Goal: Task Accomplishment & Management: Complete application form

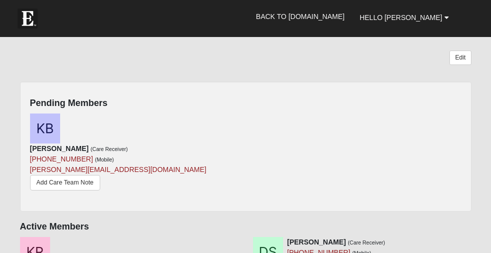
scroll to position [334, 0]
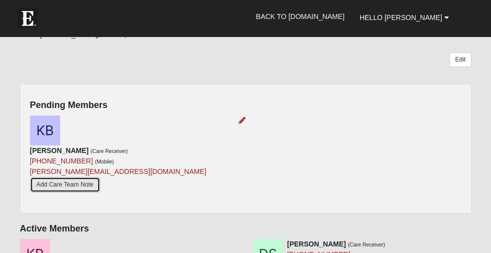
click at [100, 177] on link "Add Care Team Note" at bounding box center [65, 185] width 70 height 16
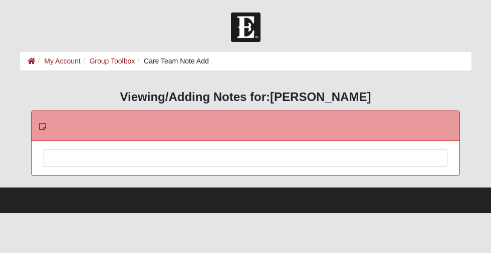
click at [114, 158] on div at bounding box center [245, 172] width 403 height 44
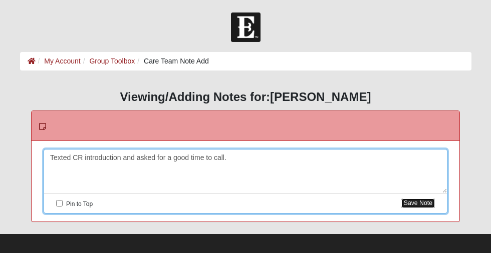
click at [423, 203] on button "Save Note" at bounding box center [418, 204] width 34 height 10
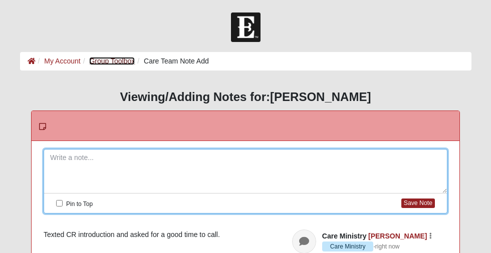
click at [116, 60] on link "Group Toolbox" at bounding box center [112, 61] width 46 height 8
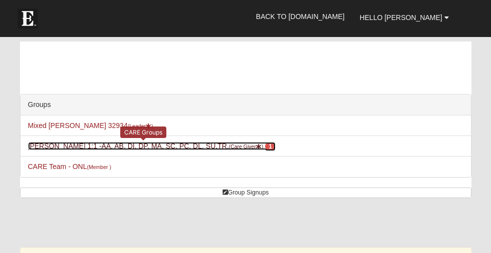
click at [121, 146] on link "Keely Ricks 1:1 -AA, AB, DI, DP, MA, SC, PC, DL, SU,TR, (Care Giver ) 1" at bounding box center [152, 146] width 248 height 8
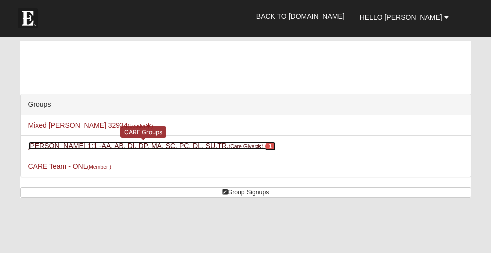
click at [124, 146] on link "[PERSON_NAME] 1:1 -AA, AB, DI, DP, MA, SC, PC, DL, SU,TR, (Care Giver ) 1" at bounding box center [152, 146] width 248 height 8
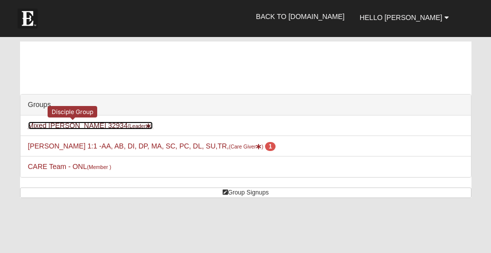
click at [80, 124] on link "Mixed [PERSON_NAME] 32934 (Leader )" at bounding box center [90, 126] width 125 height 8
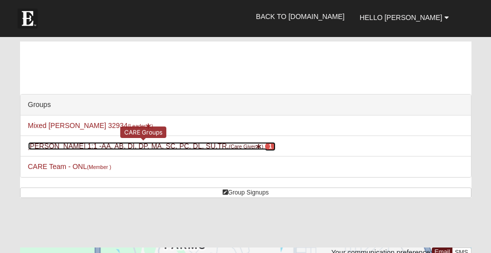
click at [158, 146] on link "Keely Ricks 1:1 -AA, AB, DI, DP, MA, SC, PC, DL, SU,TR, (Care Giver ) 1" at bounding box center [152, 146] width 248 height 8
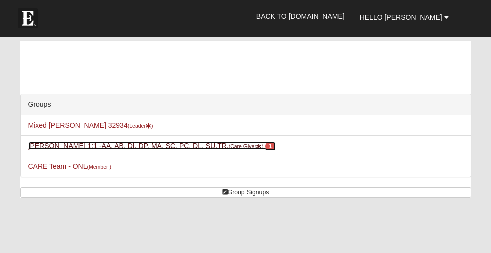
click at [265, 146] on span "1" at bounding box center [270, 146] width 11 height 9
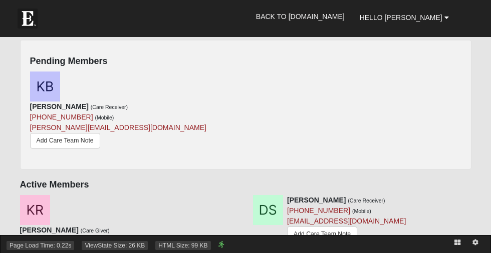
scroll to position [376, 0]
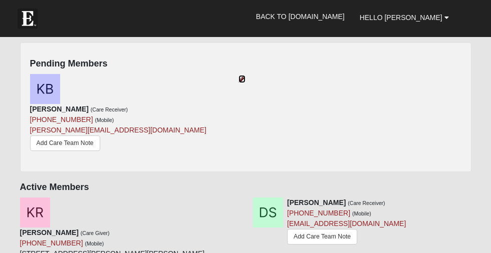
click at [244, 76] on icon at bounding box center [241, 79] width 7 height 7
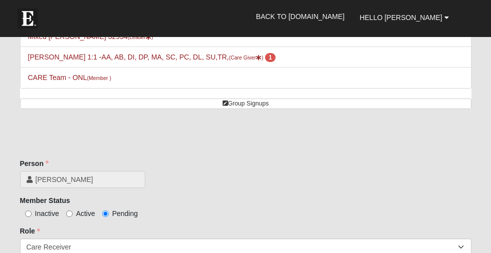
scroll to position [92, 0]
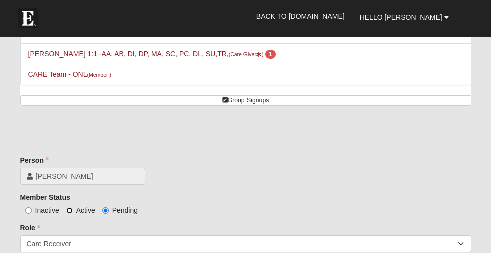
click at [71, 209] on input "Active" at bounding box center [69, 211] width 7 height 7
radio input "true"
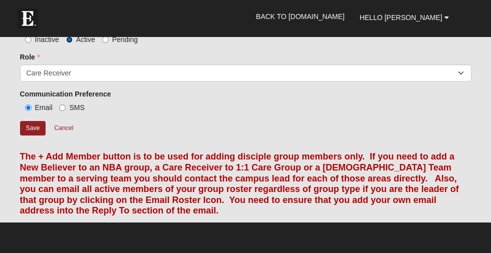
scroll to position [268, 0]
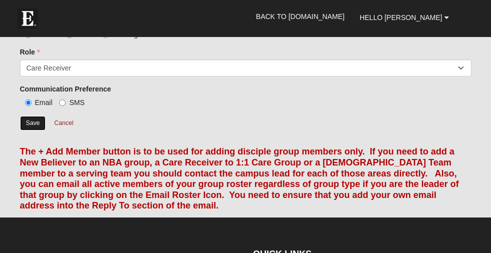
click at [32, 121] on input "Save" at bounding box center [33, 123] width 26 height 15
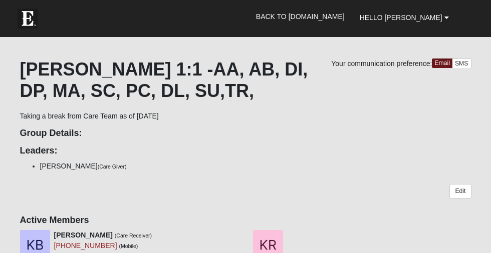
scroll to position [0, 0]
